Goal: Task Accomplishment & Management: Use online tool/utility

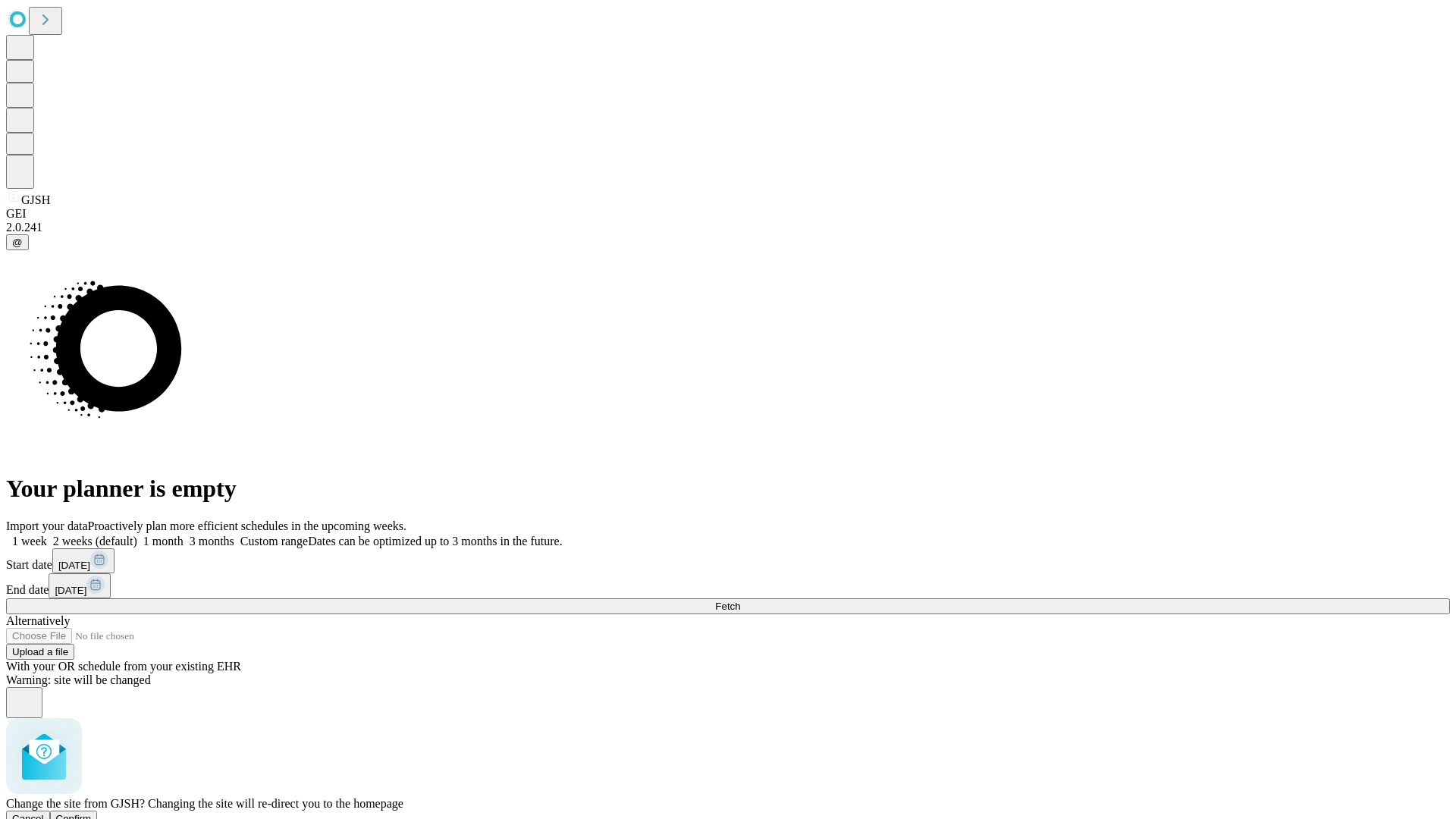
click at [92, 813] on span "Confirm" at bounding box center [74, 818] width 36 height 11
click at [47, 535] on label "1 week" at bounding box center [27, 541] width 41 height 13
click at [740, 601] on span "Fetch" at bounding box center [727, 606] width 25 height 11
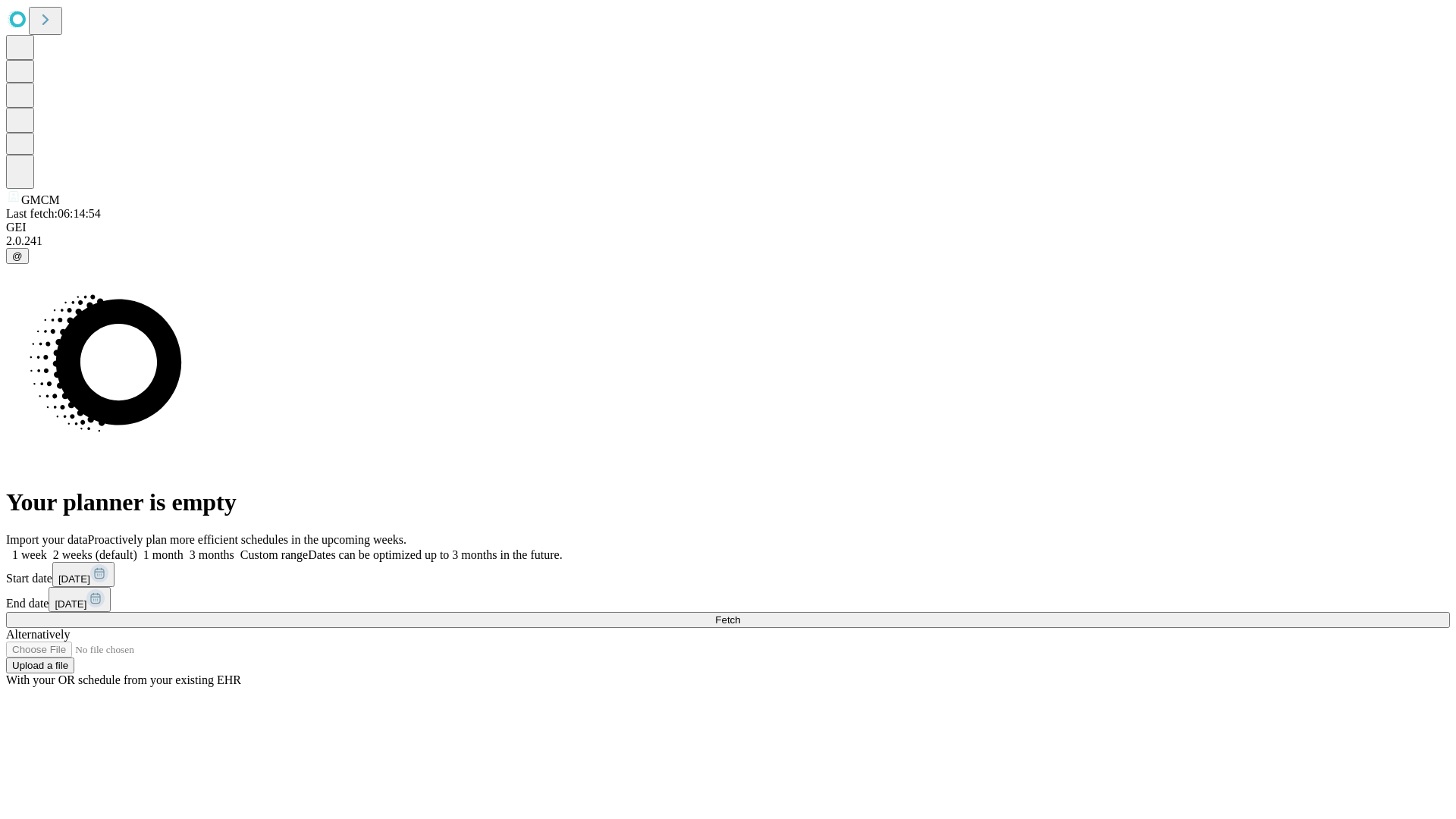
click at [47, 549] on label "1 week" at bounding box center [27, 555] width 41 height 13
click at [740, 614] on span "Fetch" at bounding box center [727, 619] width 25 height 11
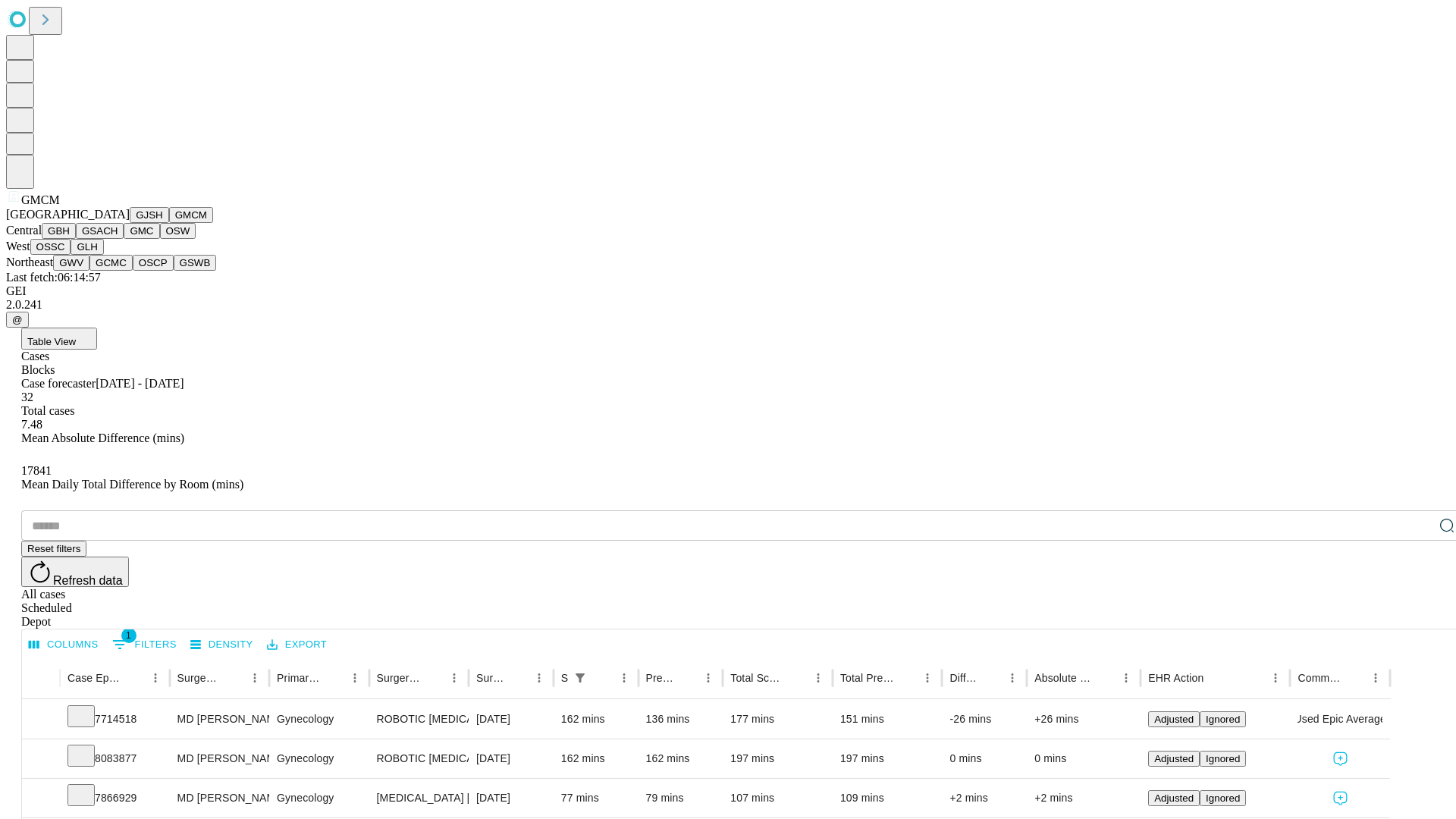
click at [75, 239] on button "GBH" at bounding box center [59, 231] width 34 height 16
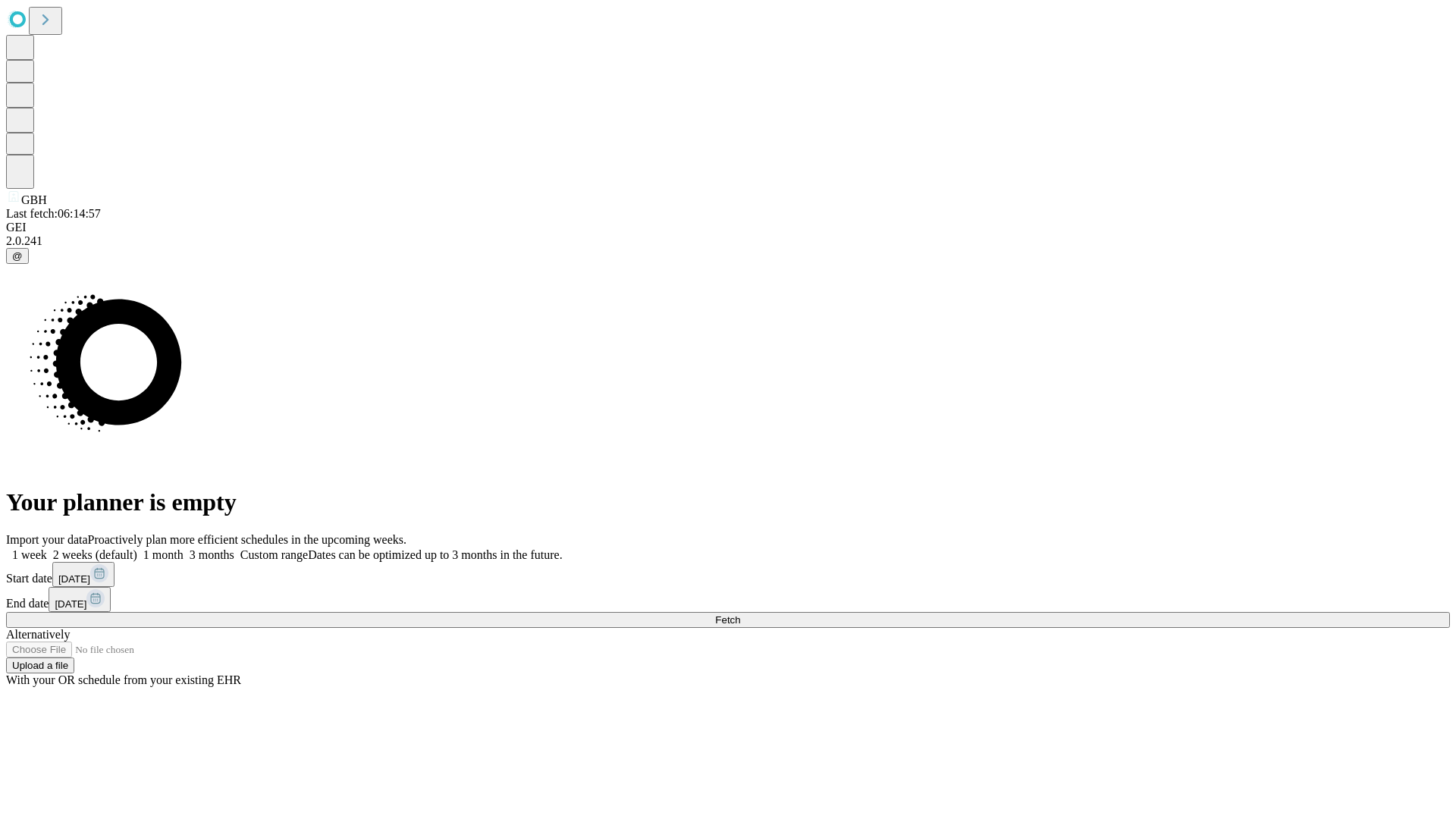
click at [47, 549] on label "1 week" at bounding box center [27, 555] width 41 height 13
click at [740, 614] on span "Fetch" at bounding box center [727, 619] width 25 height 11
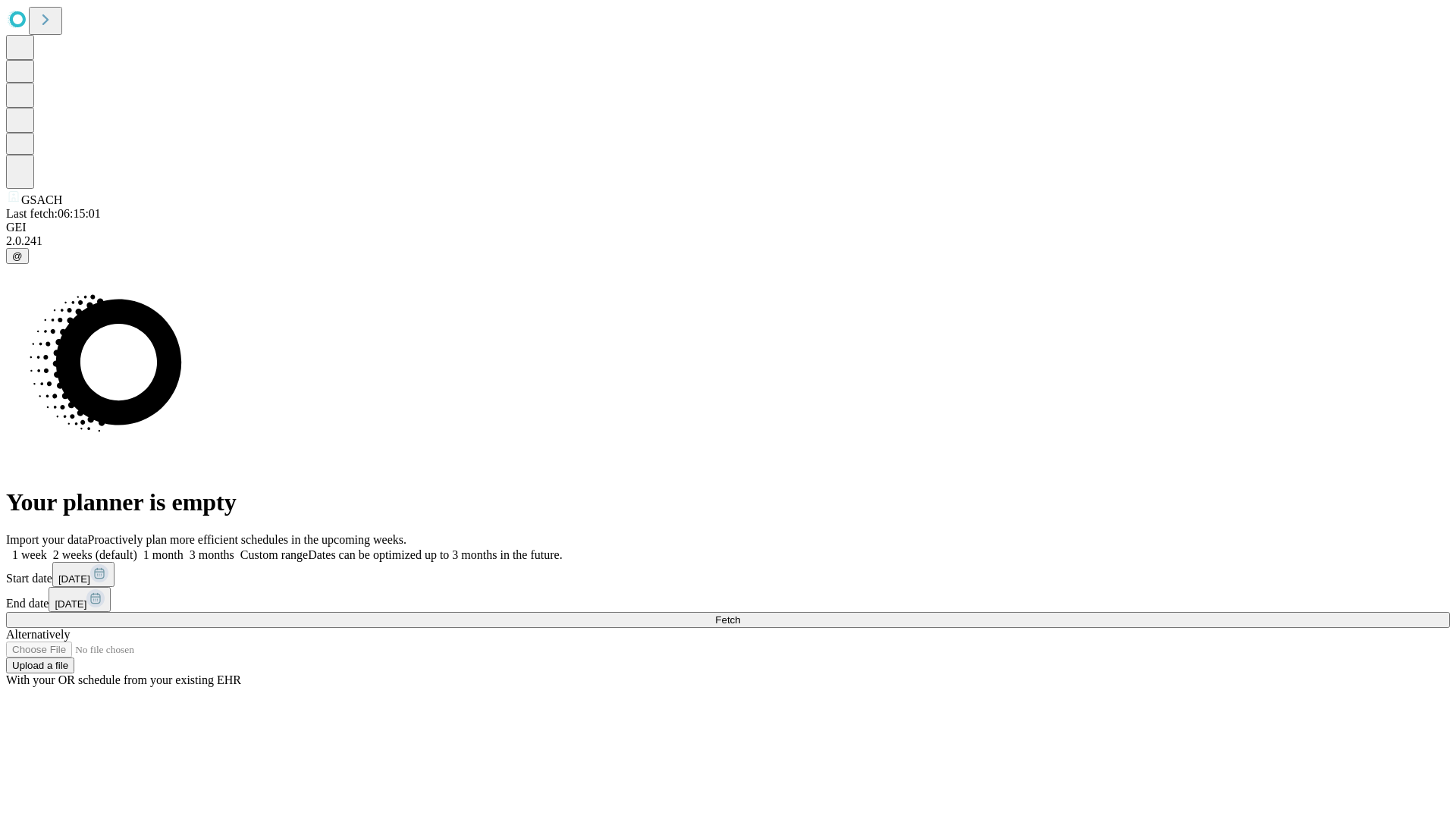
click at [47, 549] on label "1 week" at bounding box center [27, 555] width 41 height 13
click at [740, 614] on span "Fetch" at bounding box center [727, 619] width 25 height 11
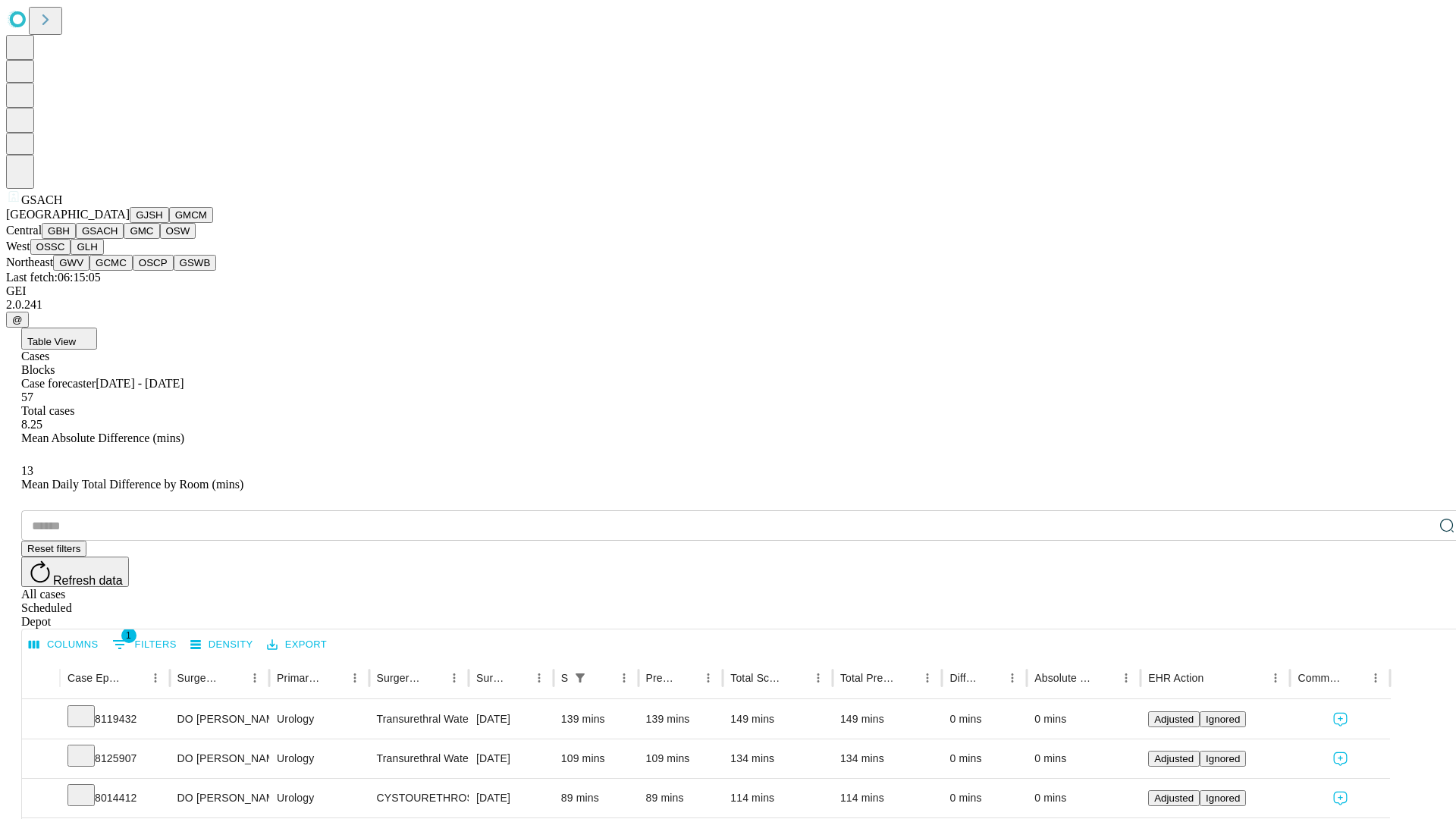
click at [123, 239] on button "GMC" at bounding box center [141, 231] width 36 height 16
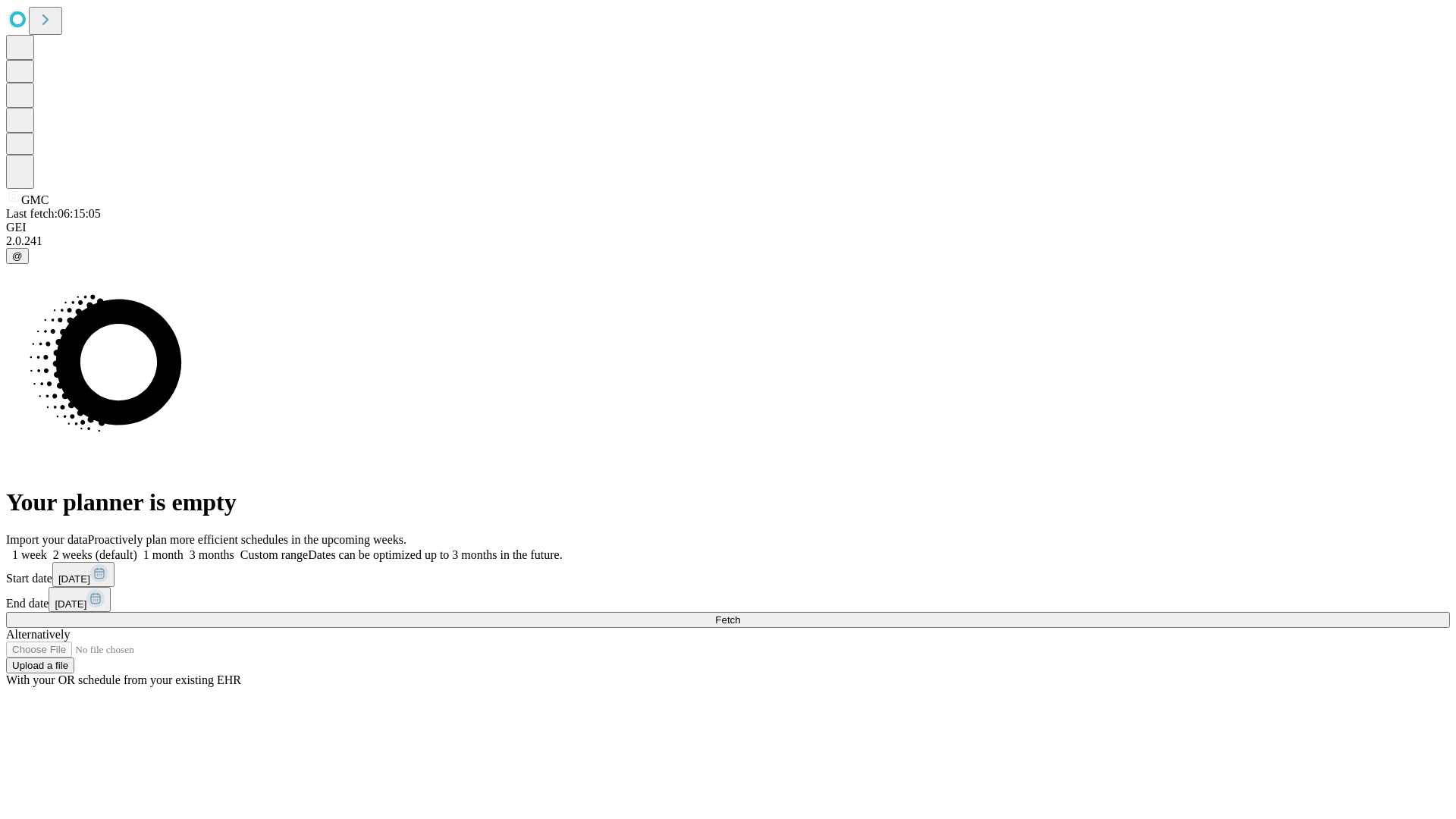
click at [47, 549] on label "1 week" at bounding box center [27, 555] width 41 height 13
click at [740, 614] on span "Fetch" at bounding box center [727, 619] width 25 height 11
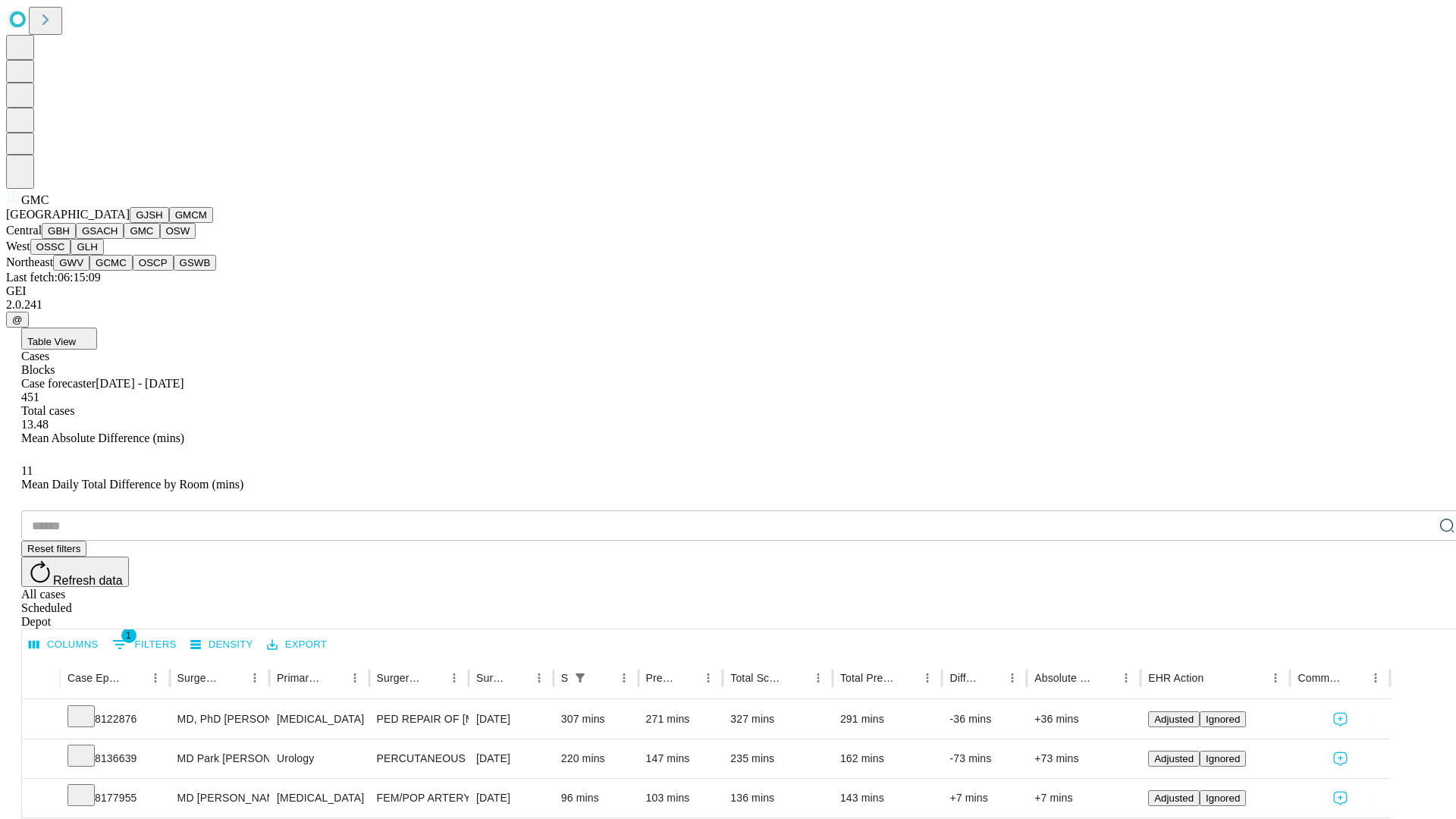
click at [160, 239] on button "OSW" at bounding box center [178, 231] width 36 height 16
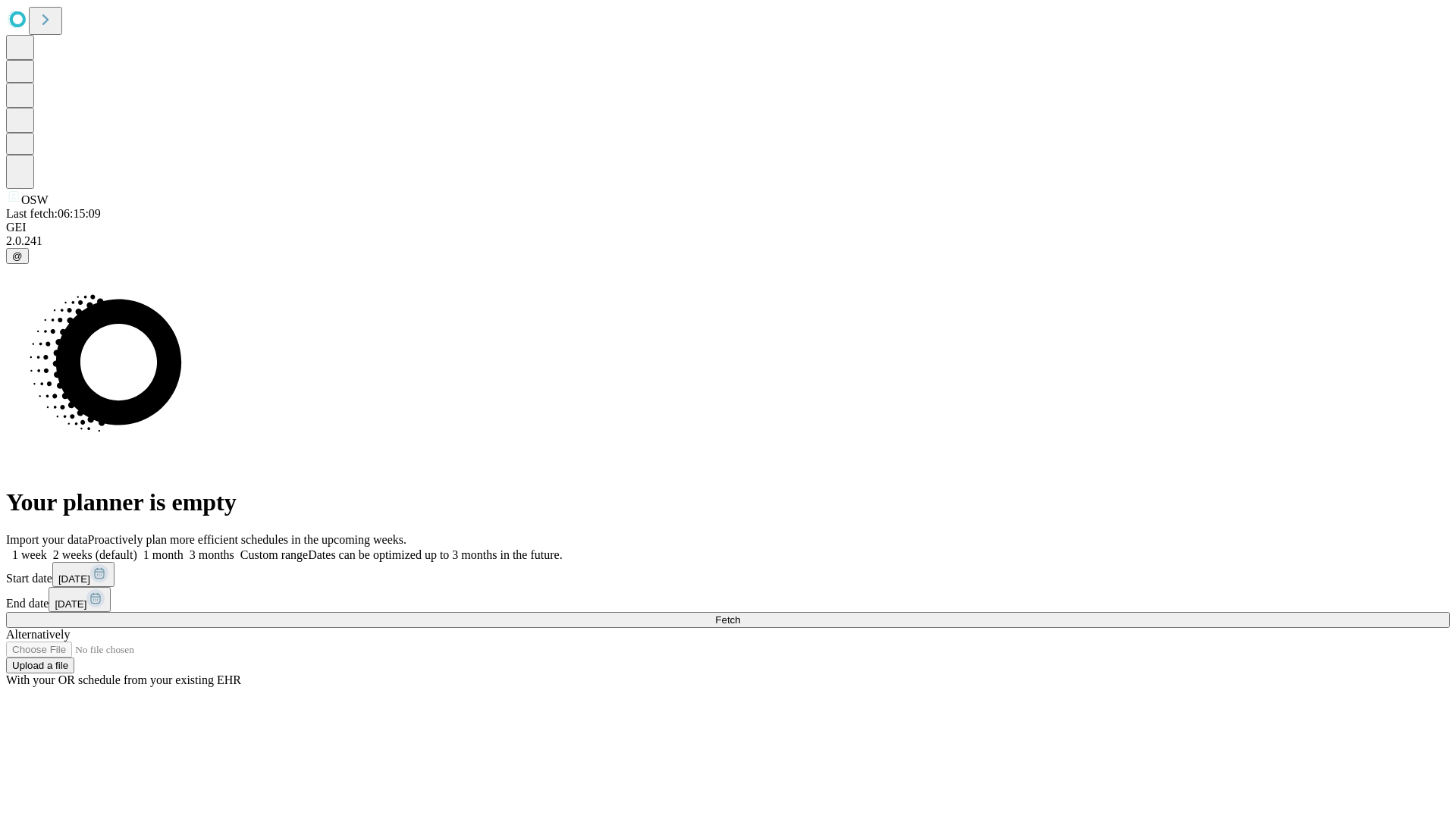
click at [47, 549] on label "1 week" at bounding box center [27, 555] width 41 height 13
click at [740, 614] on span "Fetch" at bounding box center [727, 619] width 25 height 11
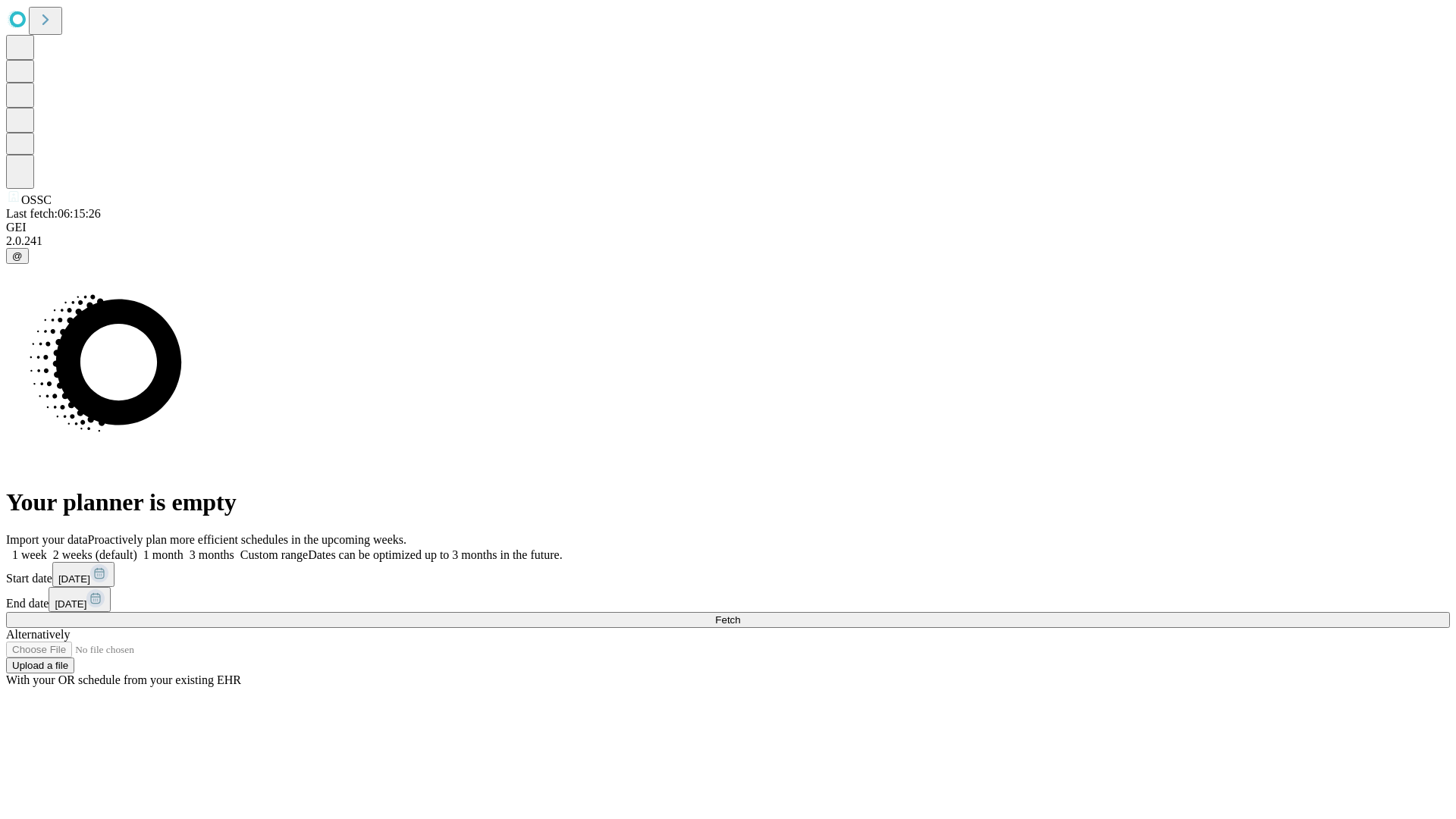
click at [740, 614] on span "Fetch" at bounding box center [727, 619] width 25 height 11
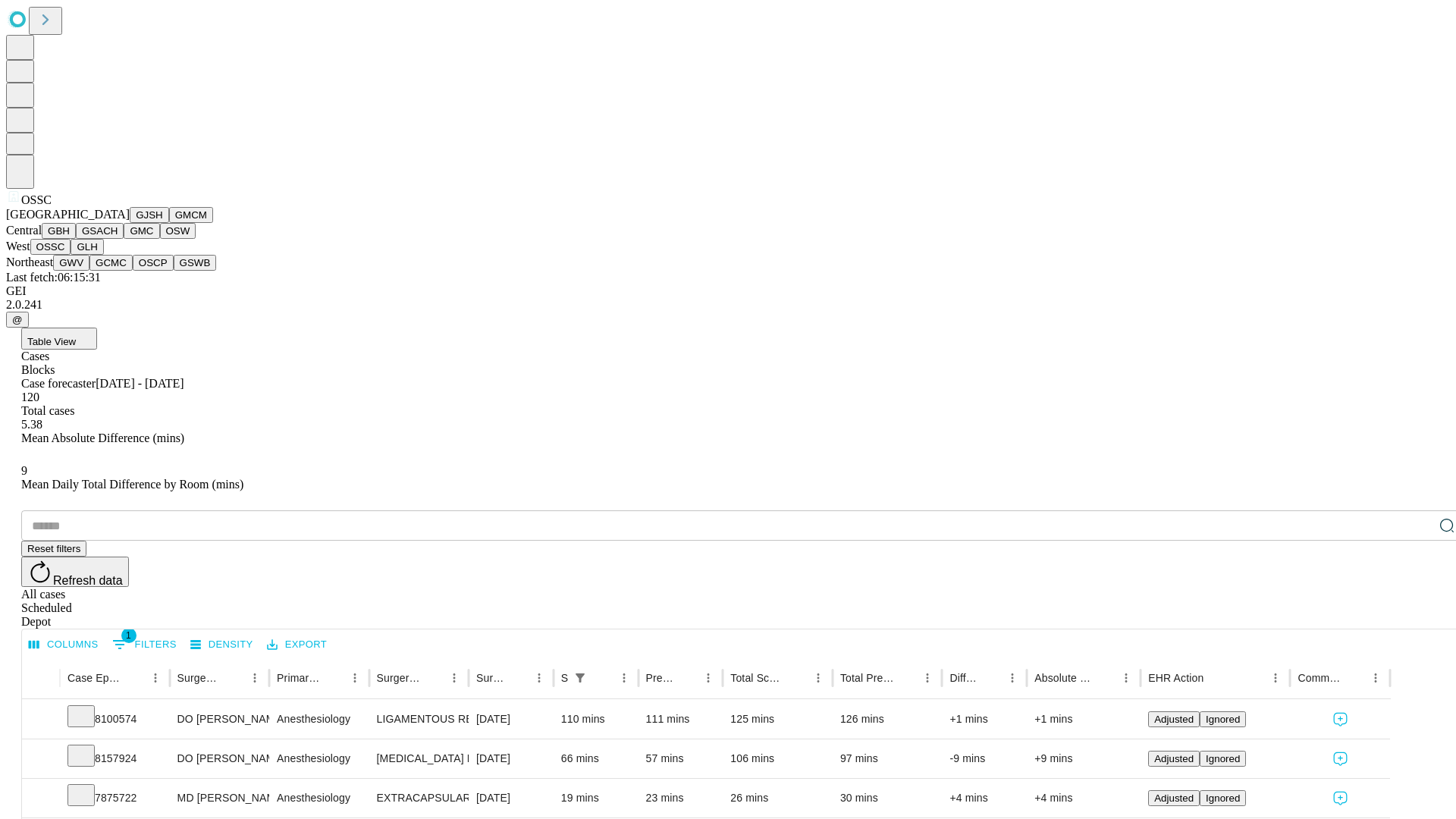
click at [103, 255] on button "GLH" at bounding box center [87, 247] width 33 height 16
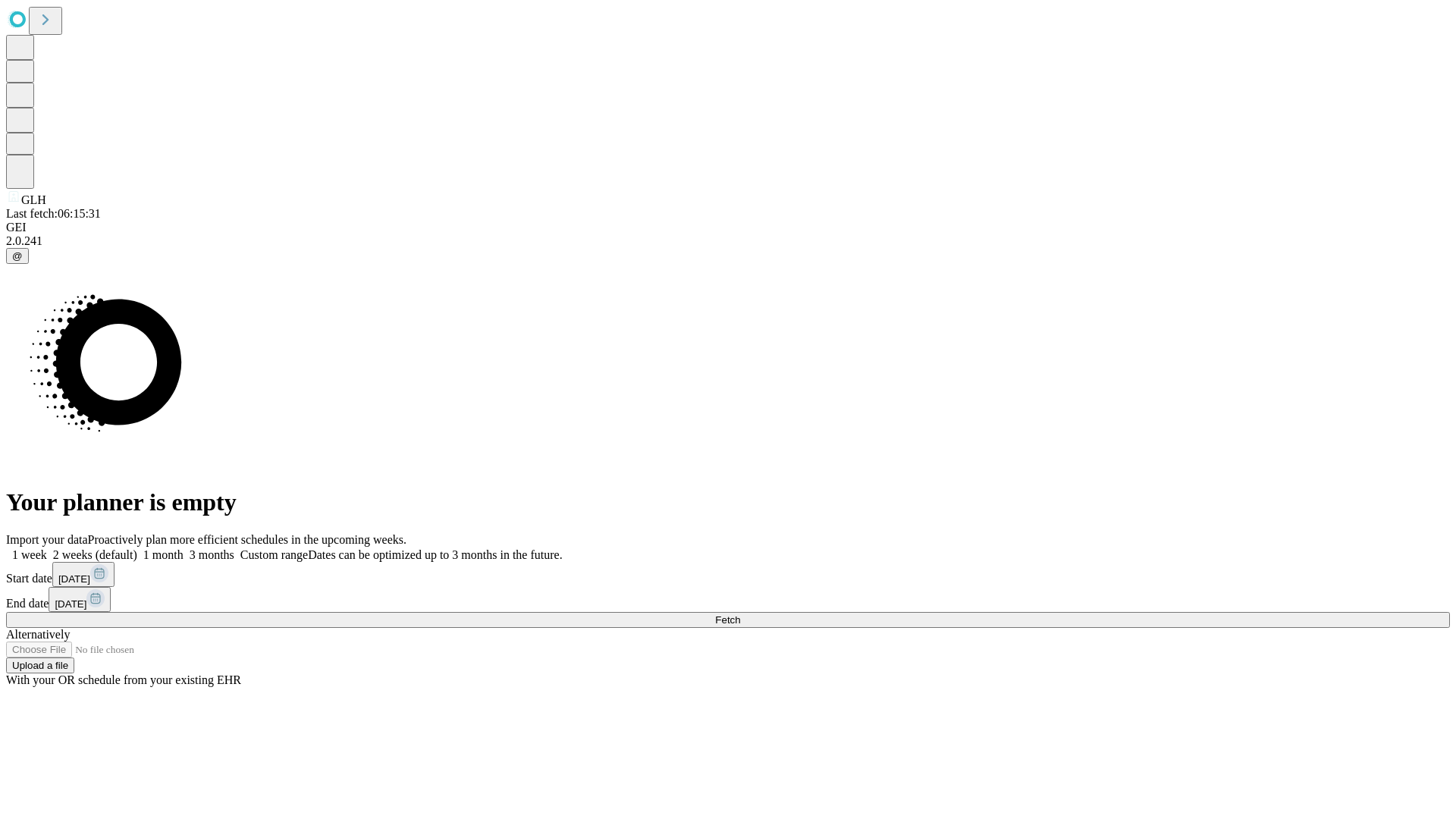
click at [47, 549] on label "1 week" at bounding box center [27, 555] width 41 height 13
click at [740, 614] on span "Fetch" at bounding box center [727, 619] width 25 height 11
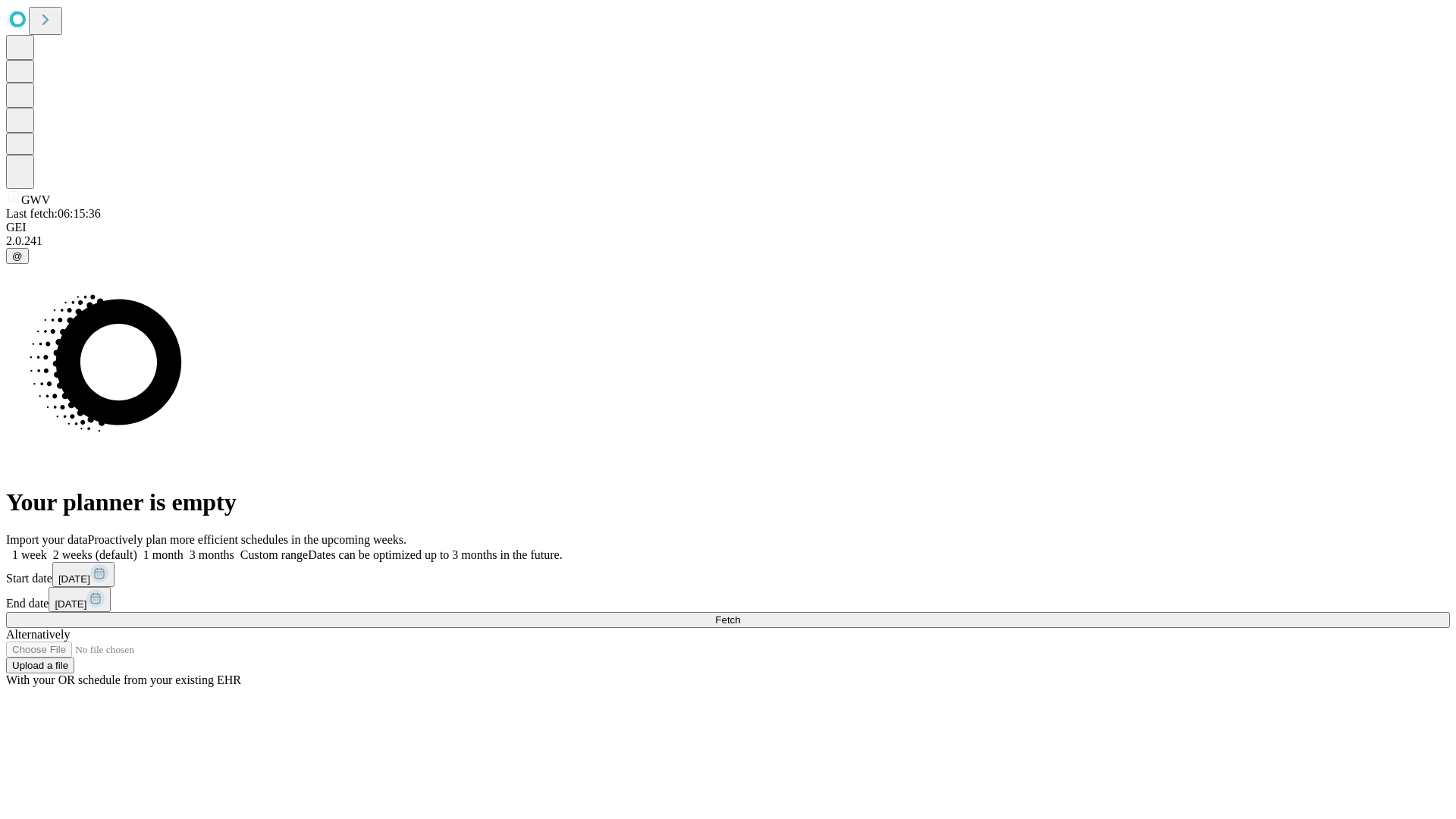
click at [47, 549] on label "1 week" at bounding box center [27, 555] width 41 height 13
click at [740, 614] on span "Fetch" at bounding box center [727, 619] width 25 height 11
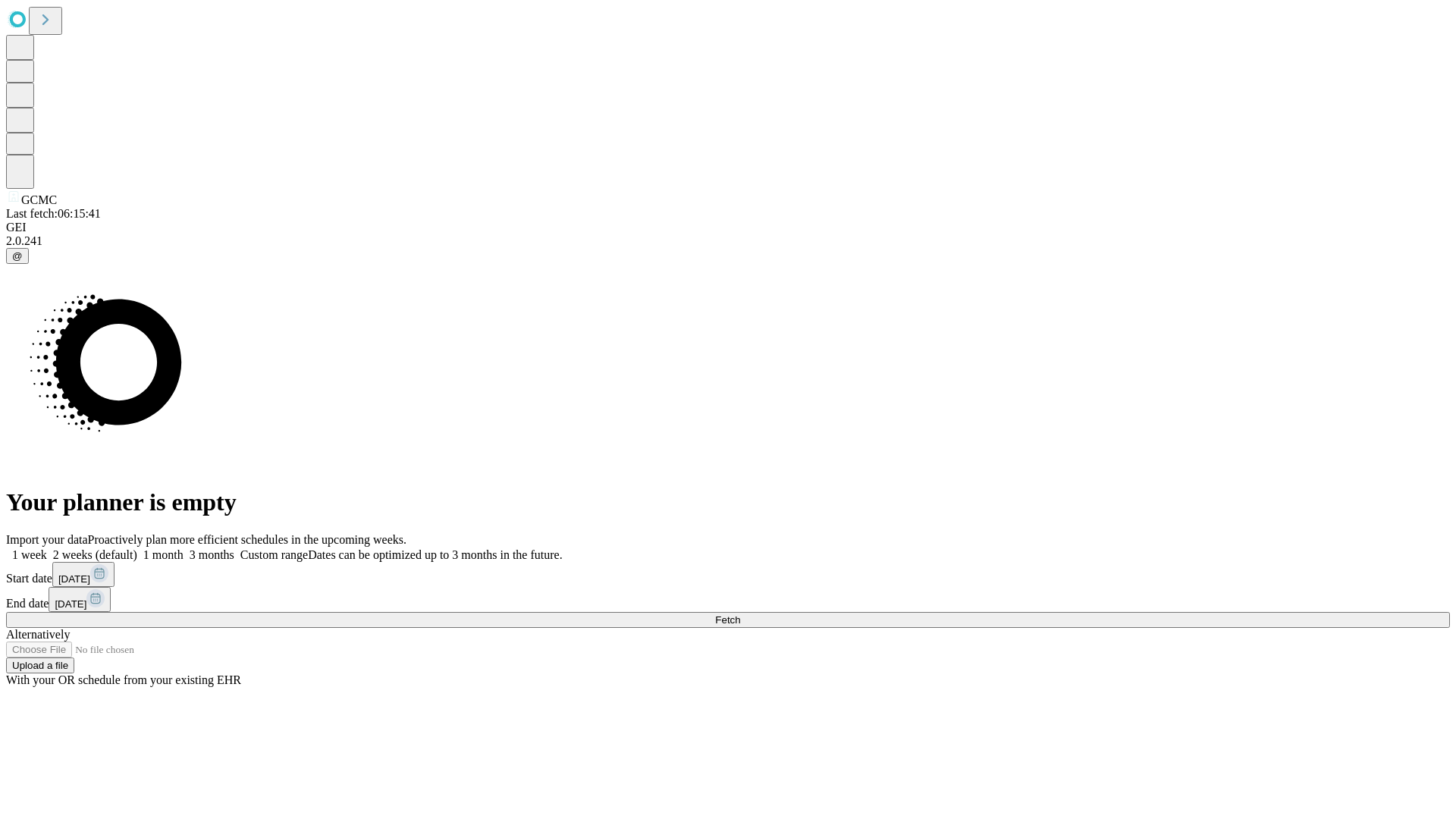
click at [47, 549] on label "1 week" at bounding box center [27, 555] width 41 height 13
click at [740, 614] on span "Fetch" at bounding box center [727, 619] width 25 height 11
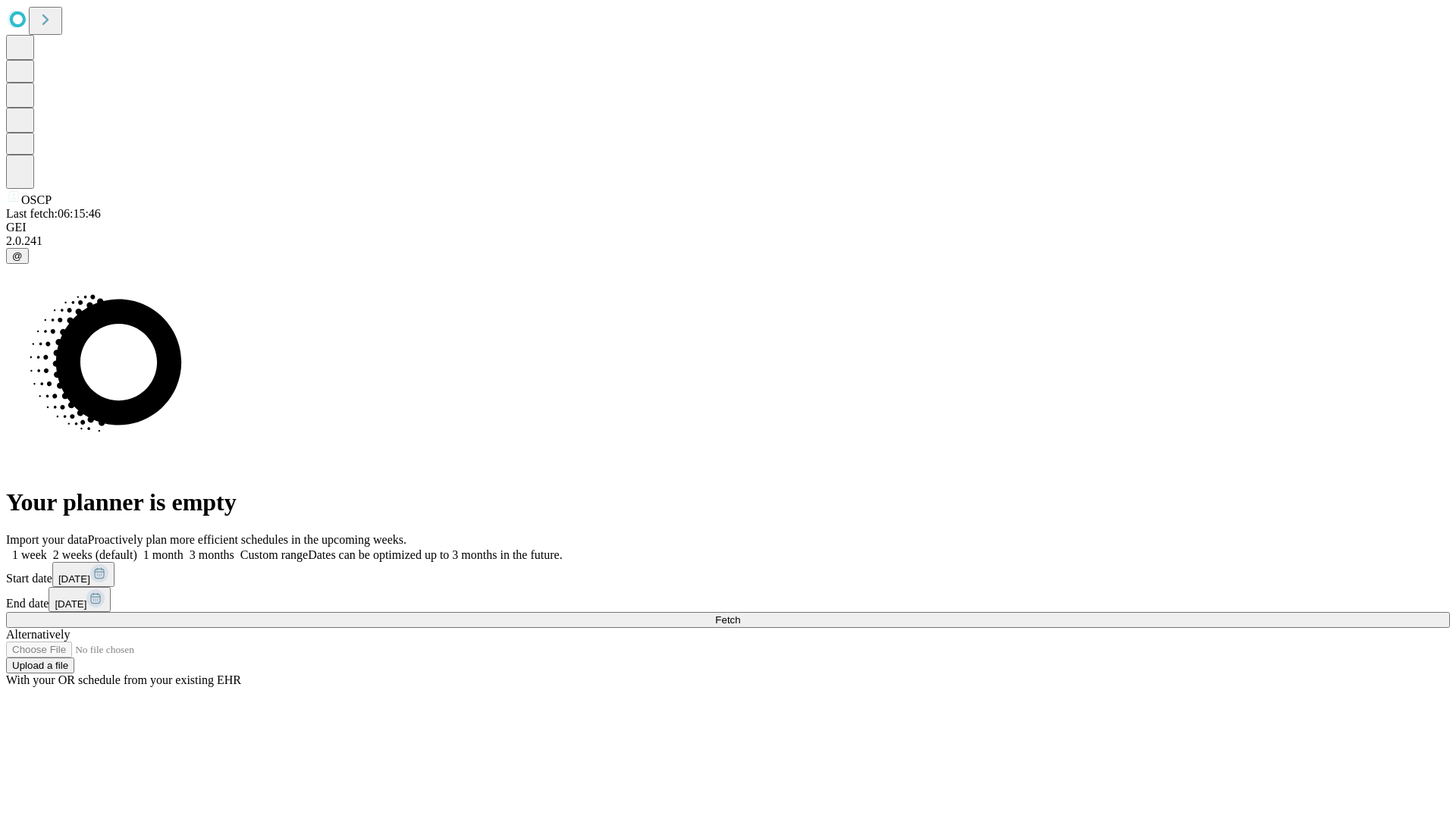
click at [47, 549] on label "1 week" at bounding box center [27, 555] width 41 height 13
click at [740, 614] on span "Fetch" at bounding box center [727, 619] width 25 height 11
